Goal: Information Seeking & Learning: Learn about a topic

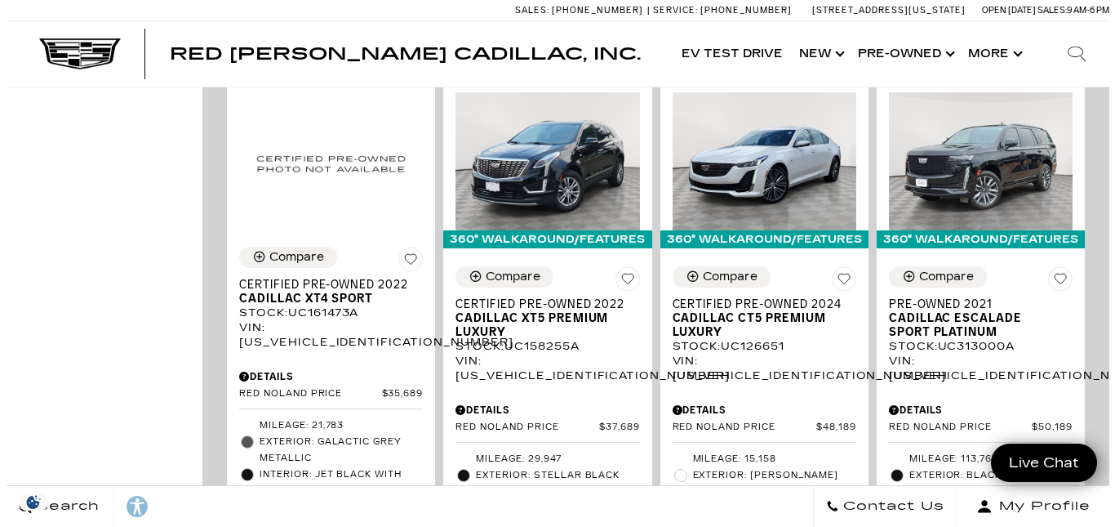
scroll to position [1101, 0]
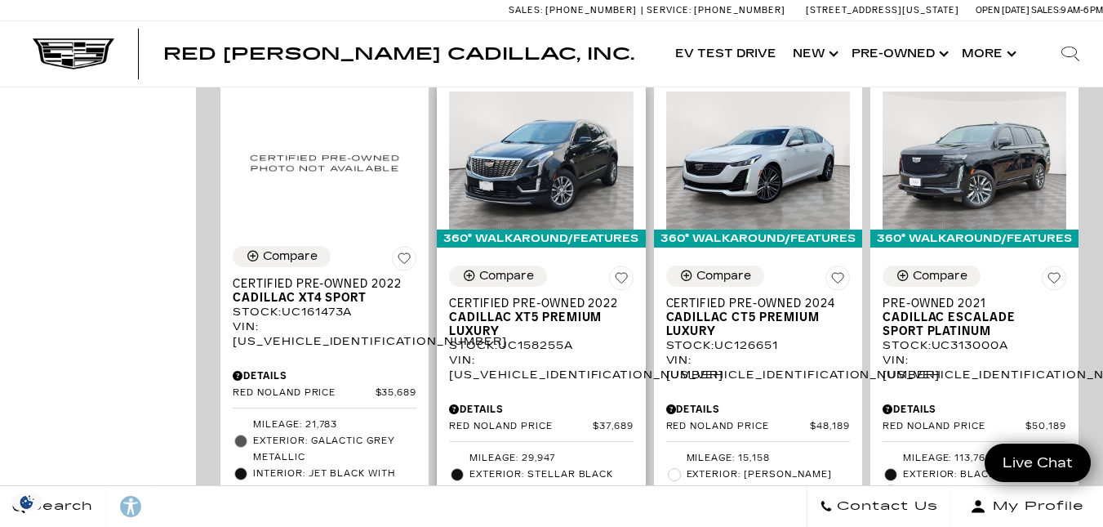
click at [566, 402] on div "Details" at bounding box center [541, 409] width 184 height 15
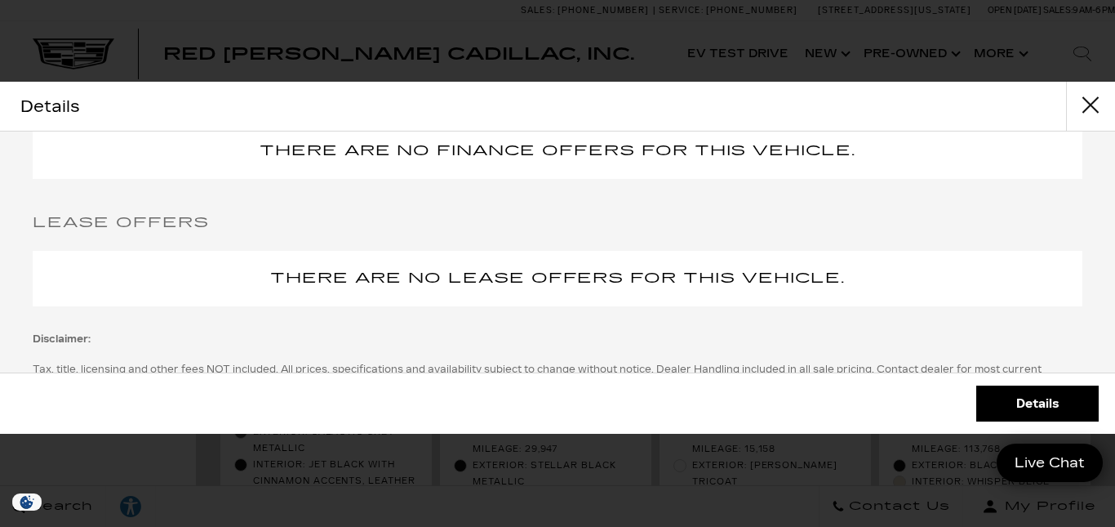
scroll to position [0, 0]
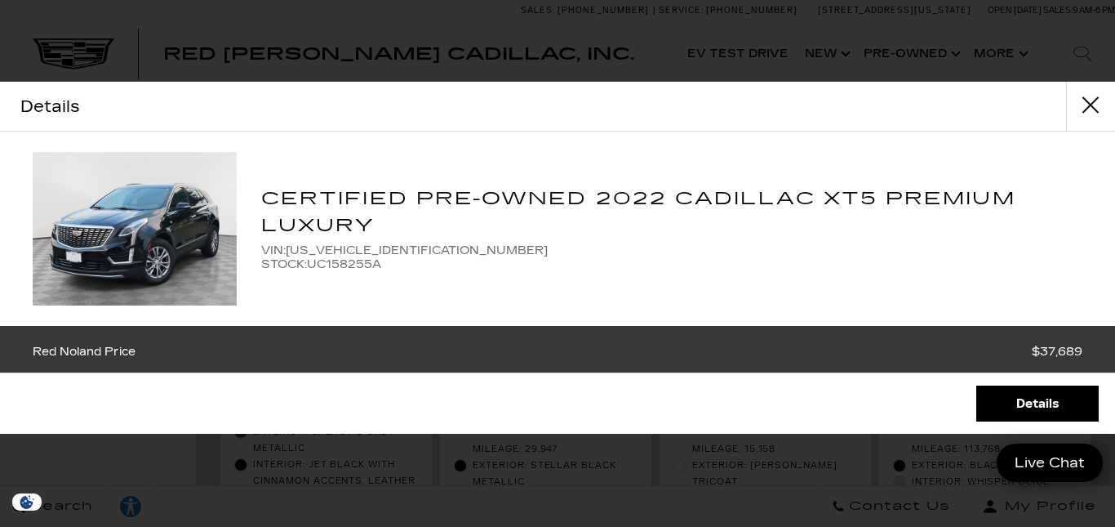
click at [405, 165] on div "Certified Pre-Owned 2022 Cadillac XT5 Premium Luxury VIN: 1GYKNDRS5NZ158255 STO…" at bounding box center [557, 228] width 1115 height 194
click at [1031, 404] on link "Details" at bounding box center [1037, 403] width 122 height 36
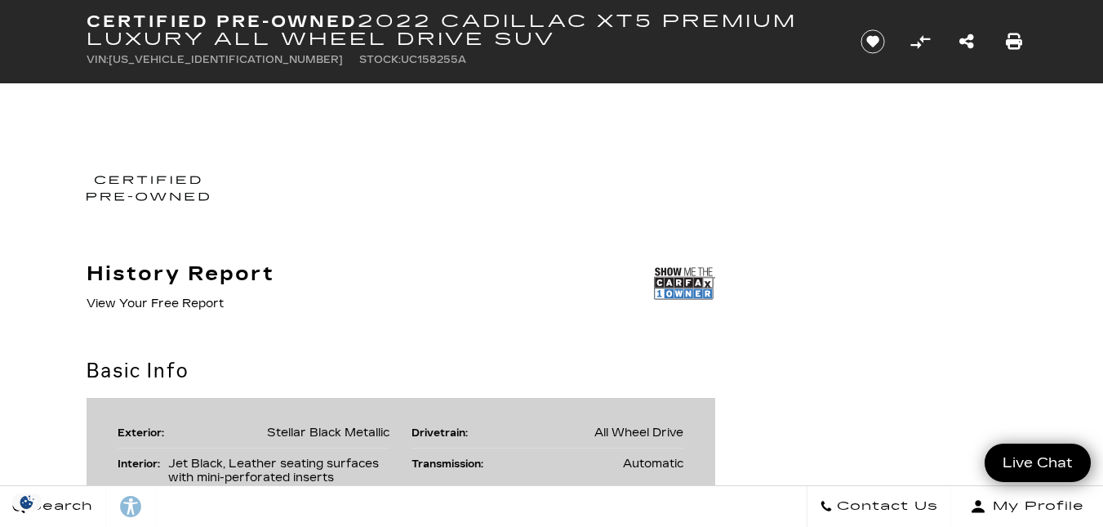
scroll to position [95, 0]
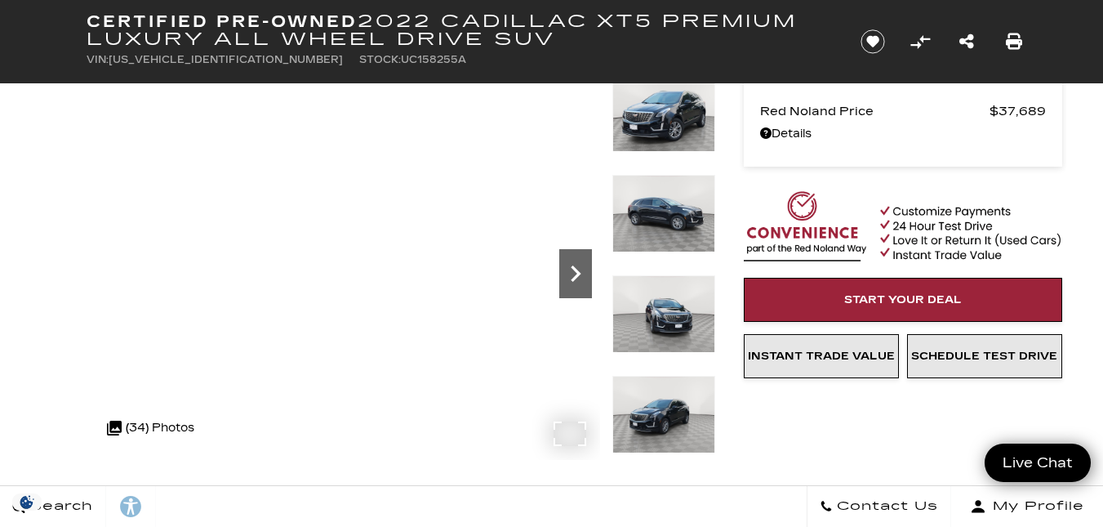
click at [576, 271] on icon "Next" at bounding box center [576, 273] width 10 height 16
click at [576, 270] on icon "Next" at bounding box center [576, 273] width 10 height 16
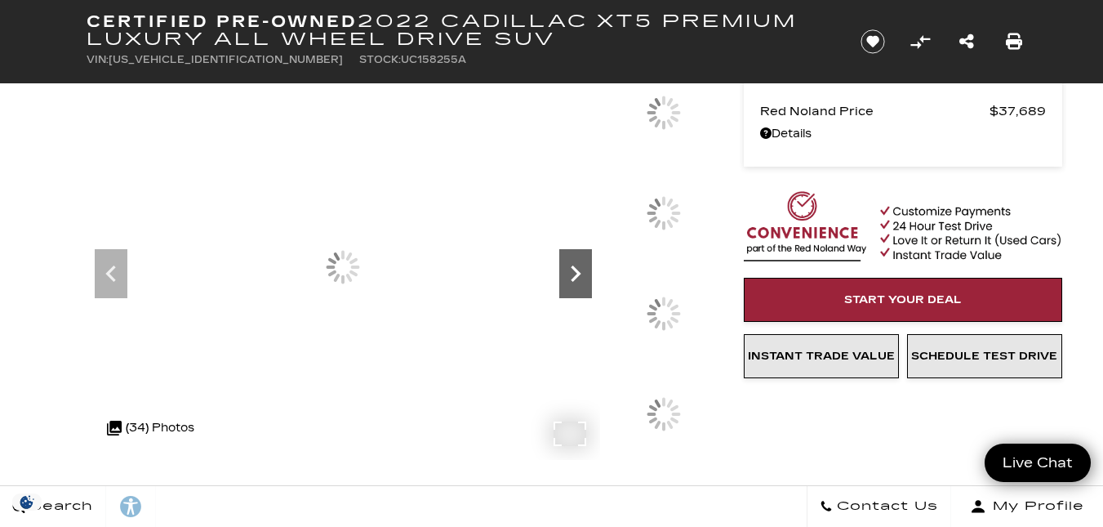
click at [576, 270] on icon "Next" at bounding box center [576, 273] width 10 height 16
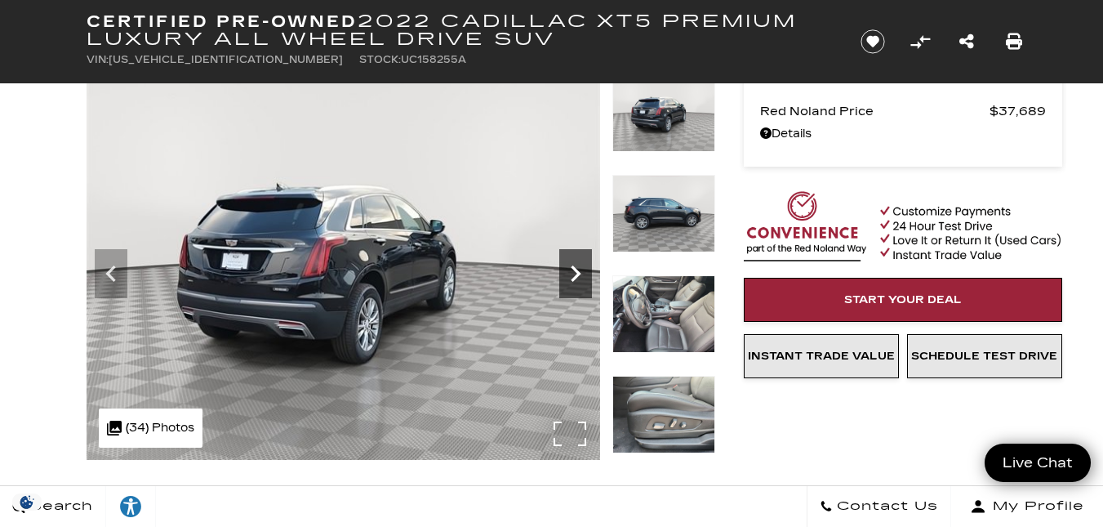
click at [576, 270] on icon "Next" at bounding box center [576, 273] width 10 height 16
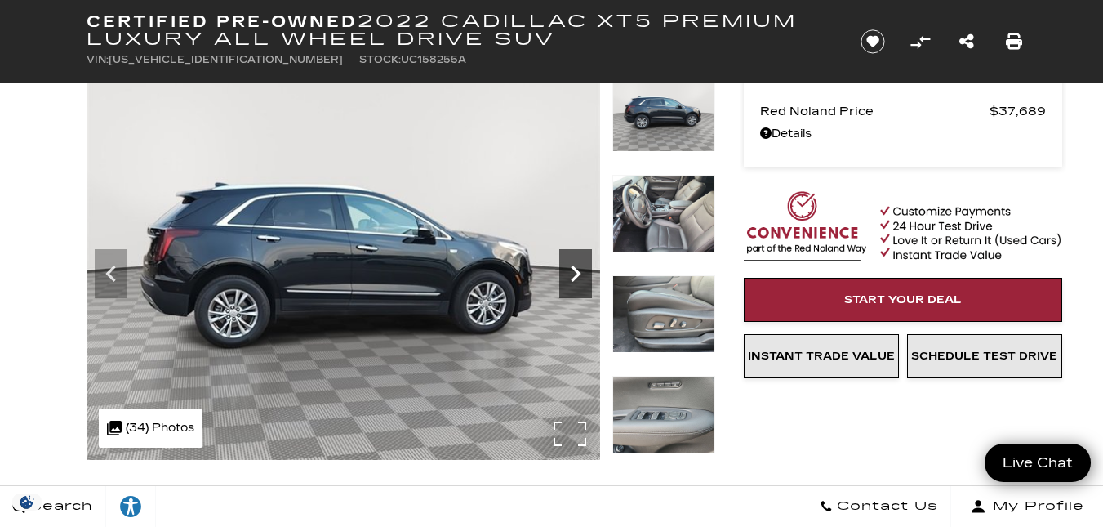
click at [576, 270] on icon "Next" at bounding box center [576, 273] width 10 height 16
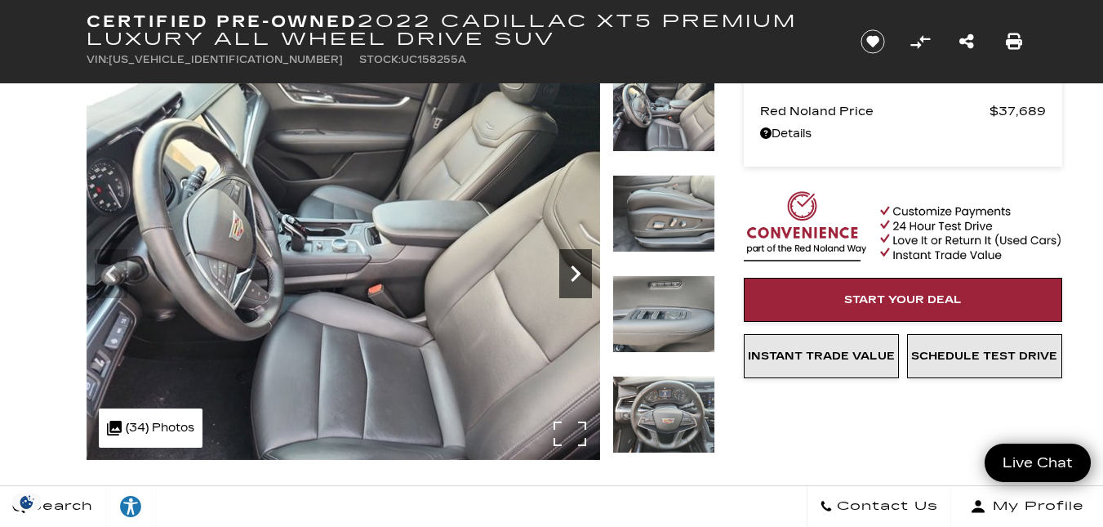
click at [576, 270] on icon "Next" at bounding box center [576, 273] width 10 height 16
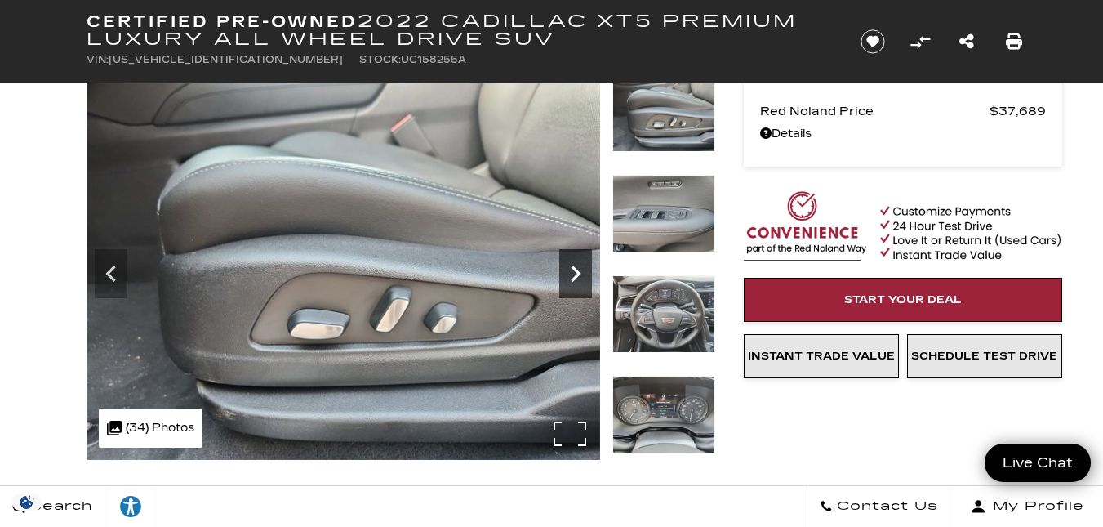
click at [576, 270] on icon "Next" at bounding box center [576, 273] width 10 height 16
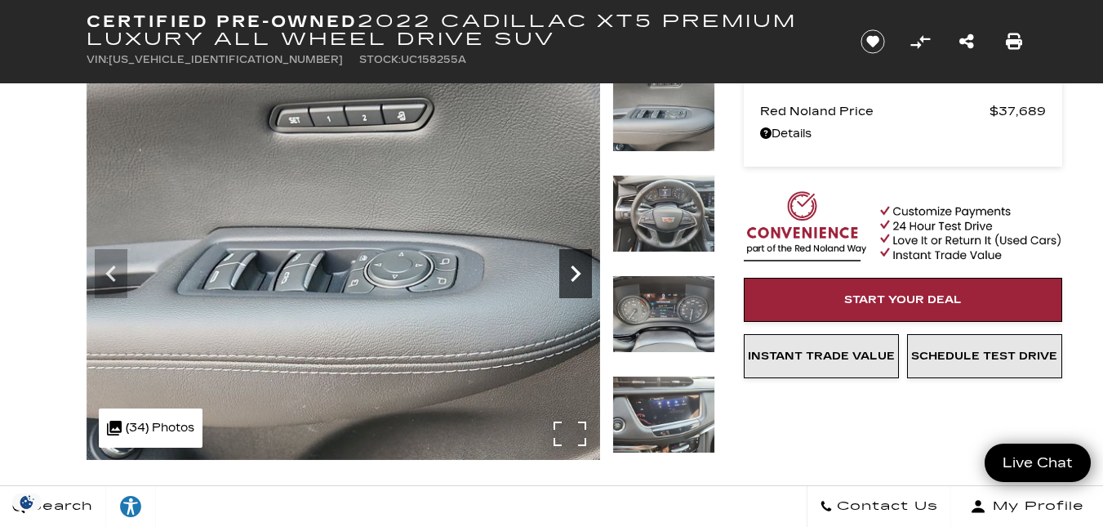
click at [576, 270] on icon "Next" at bounding box center [576, 273] width 10 height 16
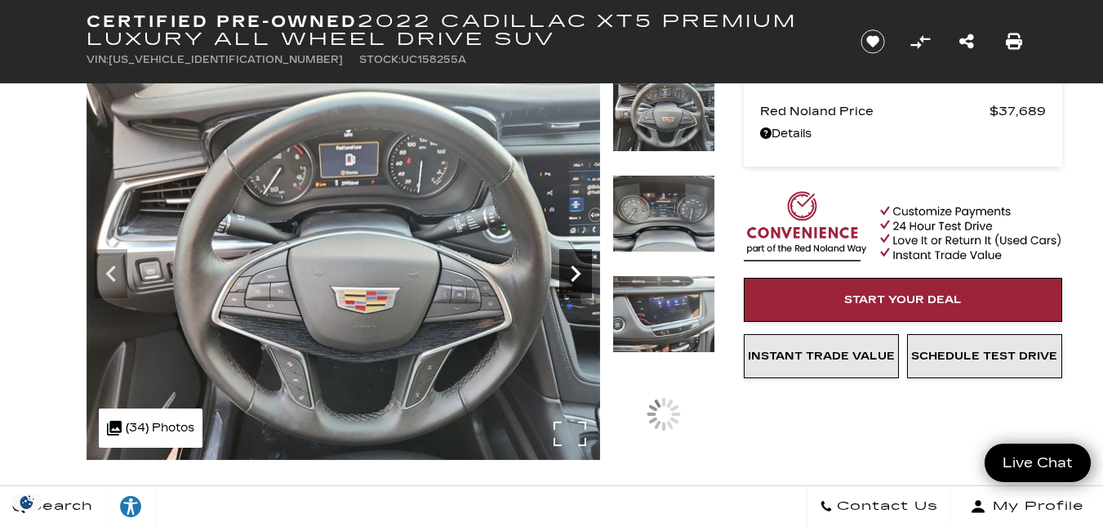
click at [576, 270] on icon "Next" at bounding box center [576, 273] width 10 height 16
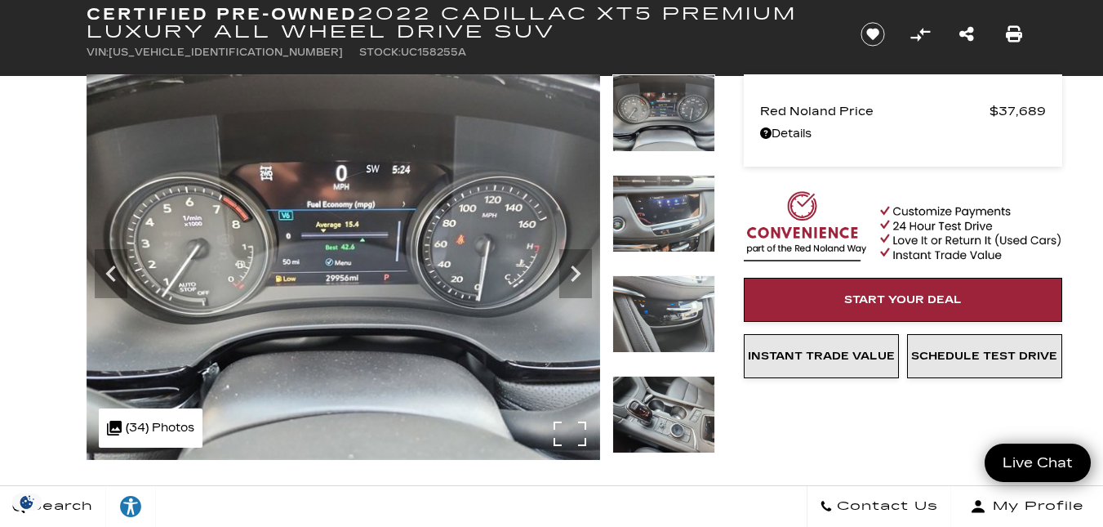
scroll to position [0, 0]
